Goal: Find specific page/section: Find specific page/section

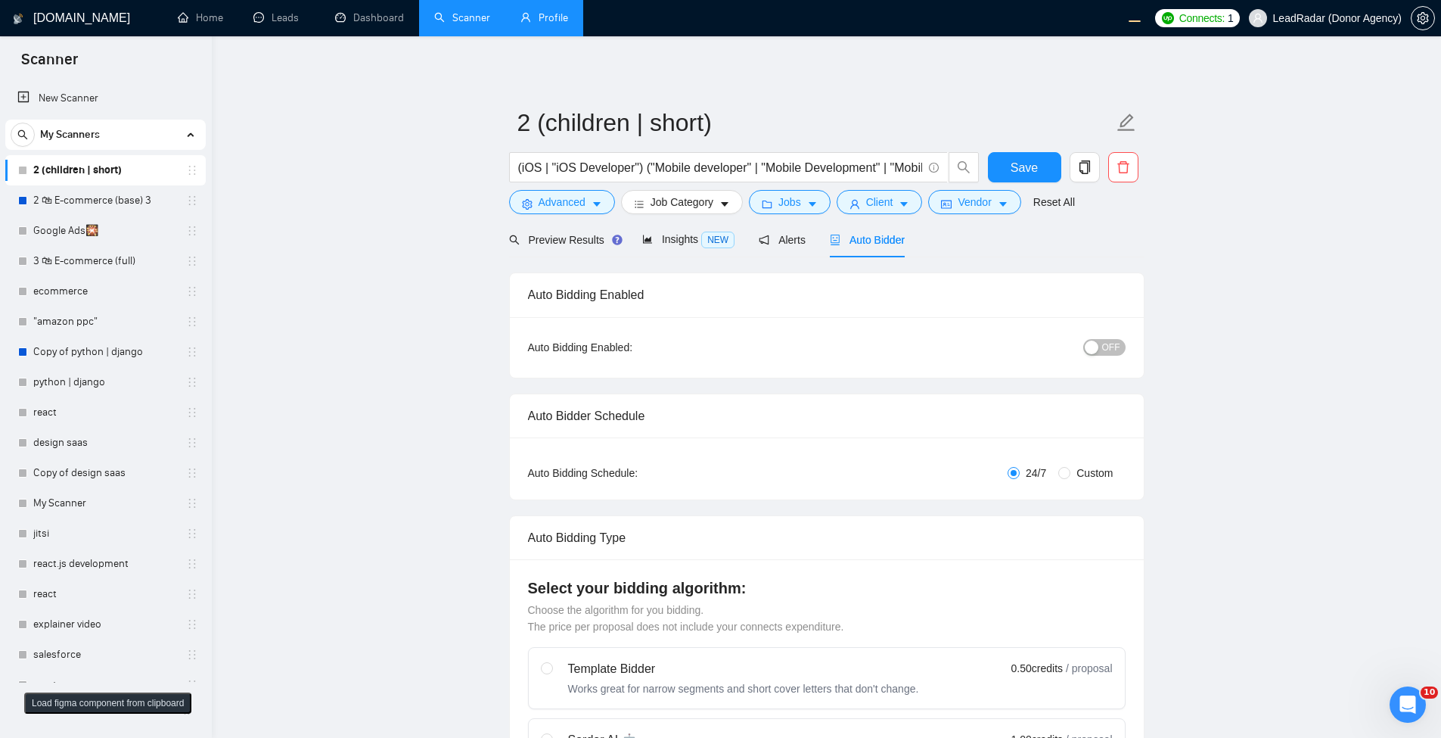
click at [532, 24] on link "Profile" at bounding box center [545, 17] width 48 height 13
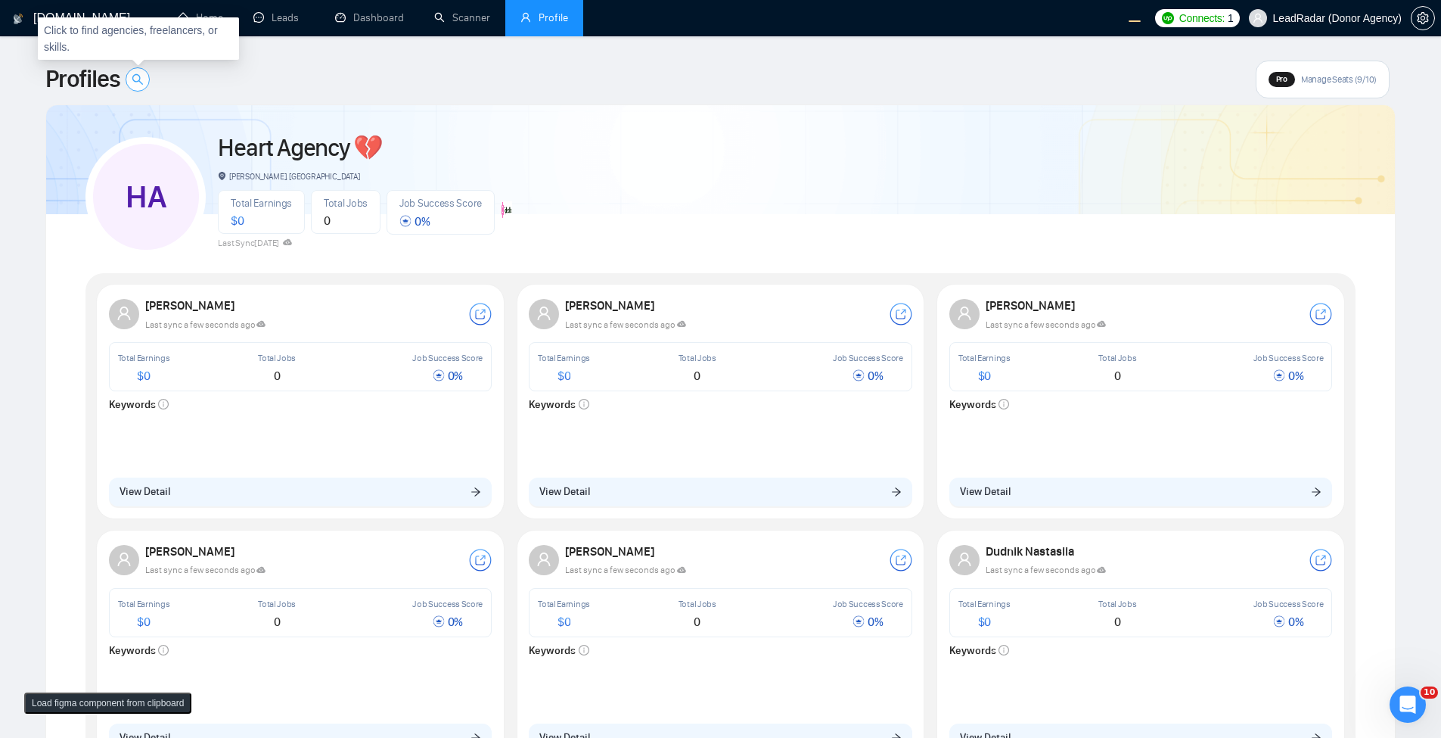
click at [134, 82] on icon "search" at bounding box center [138, 79] width 12 height 12
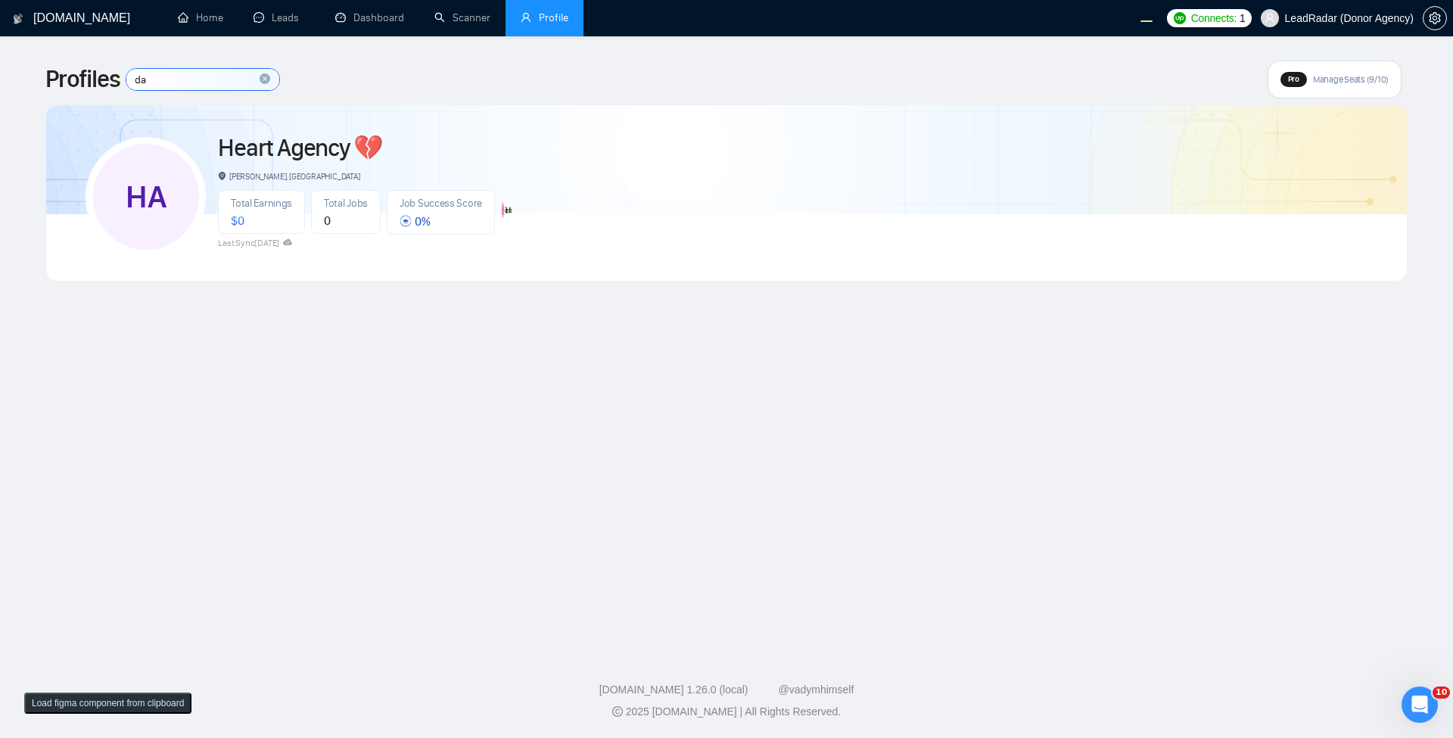
type input "d"
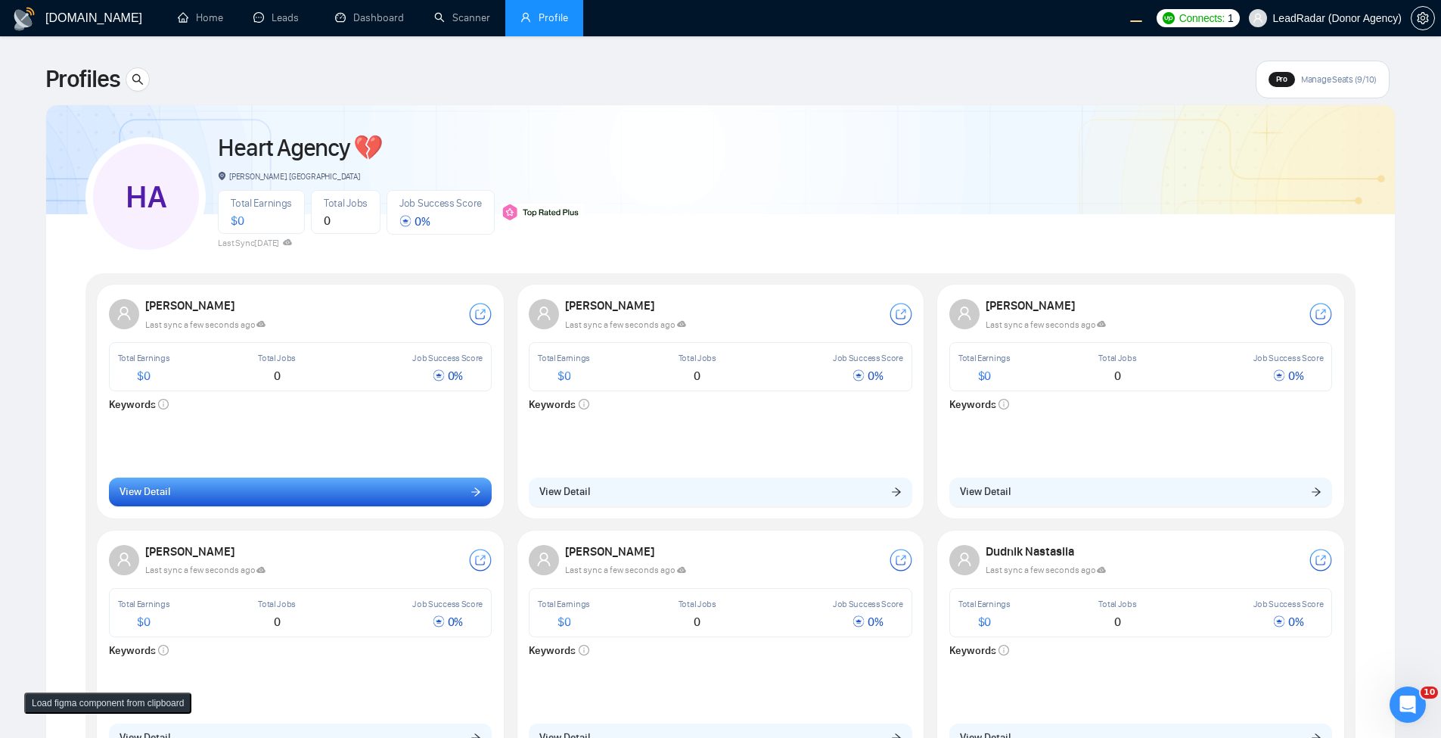
click at [299, 498] on button "View Detail" at bounding box center [301, 491] width 384 height 29
